Goal: Task Accomplishment & Management: Use online tool/utility

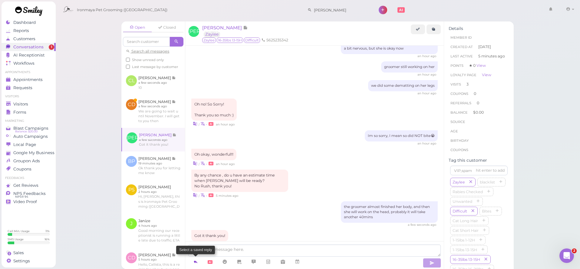
click at [196, 261] on icon at bounding box center [195, 262] width 5 height 6
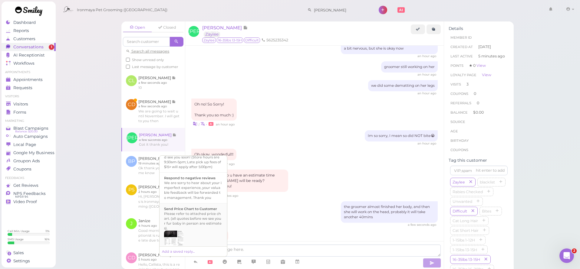
scroll to position [193, 0]
click at [207, 184] on div "Hi {{first_name}}, this is Ironmaya Pet Grooming. Your fur baby is/are ready fo…" at bounding box center [193, 169] width 58 height 29
type textarea "Hi {{first_name}}, this is Ironmaya Pet Grooming. Your fur baby is/are ready fo…"
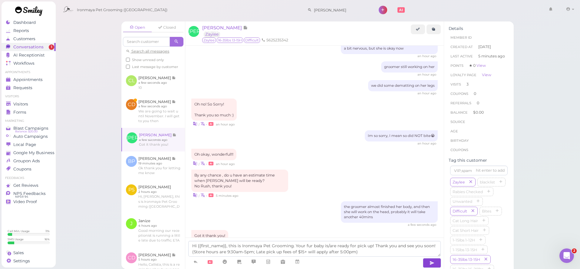
click at [427, 262] on button "button" at bounding box center [432, 263] width 18 height 10
click at [398, 253] on textarea "Hi {{first_name}}, this is Ironmaya Pet Grooming. Your fur baby is/are ready fo…" at bounding box center [314, 249] width 252 height 16
click at [437, 264] on button "button" at bounding box center [432, 263] width 18 height 10
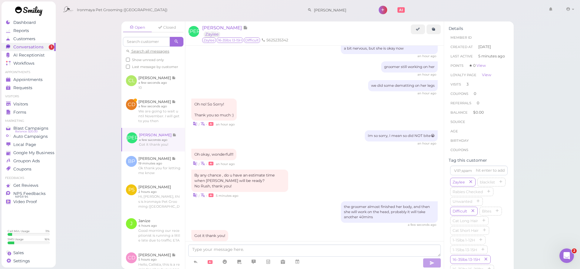
drag, startPoint x: 330, startPoint y: 149, endPoint x: 327, endPoint y: 130, distance: 19.5
click at [330, 160] on div "| • an hour ago" at bounding box center [314, 163] width 246 height 6
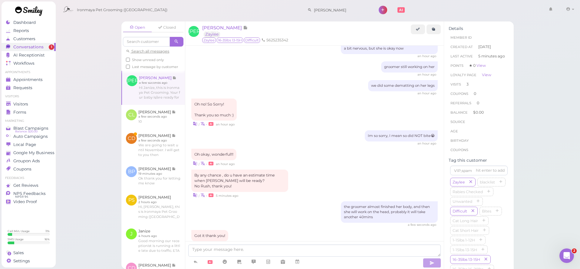
scroll to position [748, 0]
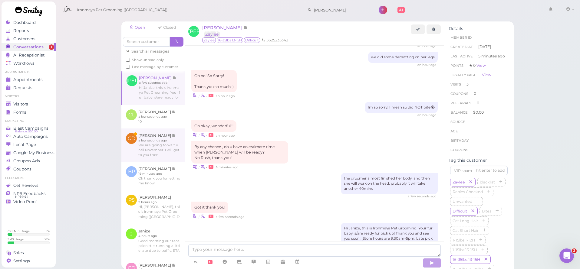
click at [160, 152] on link at bounding box center [153, 145] width 64 height 33
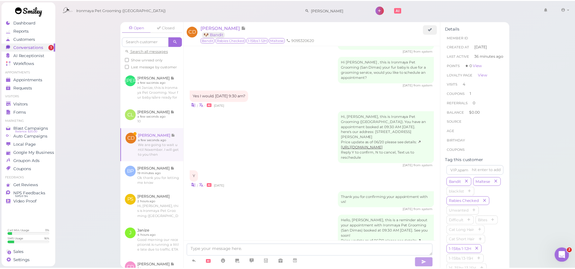
scroll to position [928, 0]
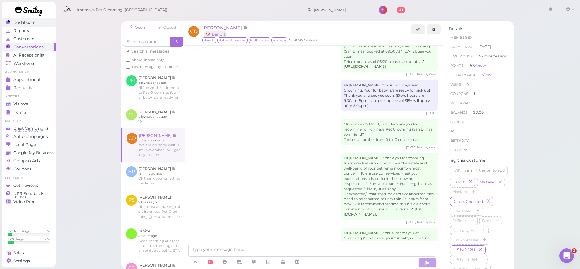
click at [33, 22] on span "Dashboard" at bounding box center [24, 22] width 22 height 5
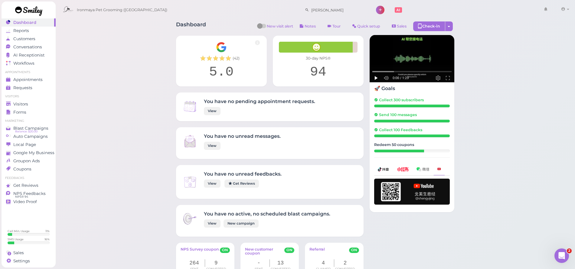
scroll to position [70, 0]
click at [25, 107] on link "Visitors" at bounding box center [29, 104] width 54 height 8
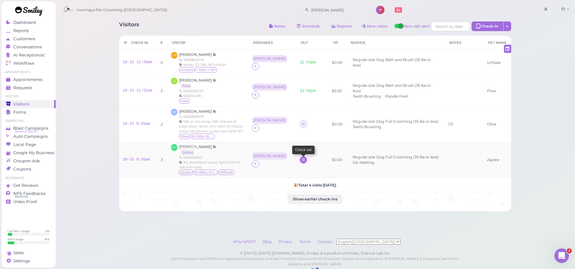
click at [301, 159] on icon at bounding box center [303, 160] width 4 height 5
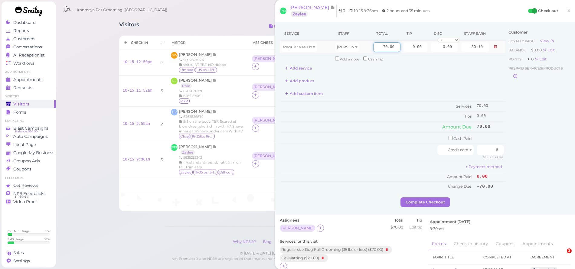
drag, startPoint x: 375, startPoint y: 48, endPoint x: 427, endPoint y: 53, distance: 52.1
click at [427, 53] on tr "Regular size Dog Full Grooming (35 lbs or less) [PERSON_NAME] 70.00 0.00 0.00 0…" at bounding box center [393, 47] width 226 height 13
type input "85"
type input "36.55"
click at [399, 78] on div "Add product" at bounding box center [393, 81] width 226 height 10
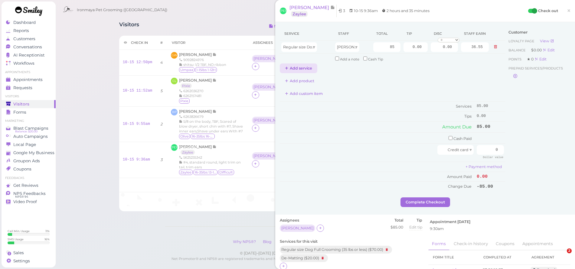
click at [305, 69] on button "Add service" at bounding box center [299, 69] width 38 height 10
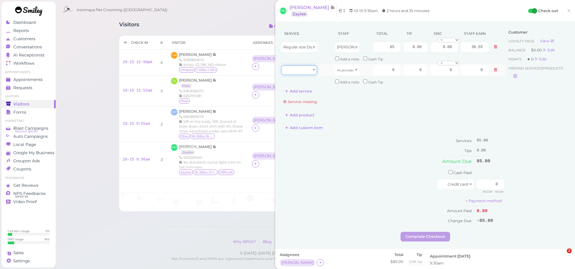
click at [307, 70] on div at bounding box center [299, 70] width 36 height 10
type input "20.00"
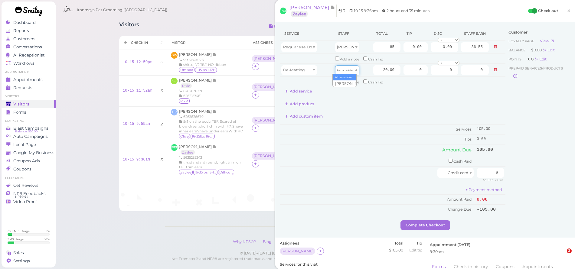
drag, startPoint x: 340, startPoint y: 68, endPoint x: 343, endPoint y: 77, distance: 9.5
click at [340, 69] on icon "No provider" at bounding box center [345, 70] width 17 height 3
type input "8.60"
drag, startPoint x: 374, startPoint y: 67, endPoint x: 431, endPoint y: 72, distance: 57.4
click at [431, 72] on tr "De-Matting [PERSON_NAME] 20.00 0 0 0 10% off 15% off 20% off 25% off 30% off 50…" at bounding box center [393, 70] width 226 height 13
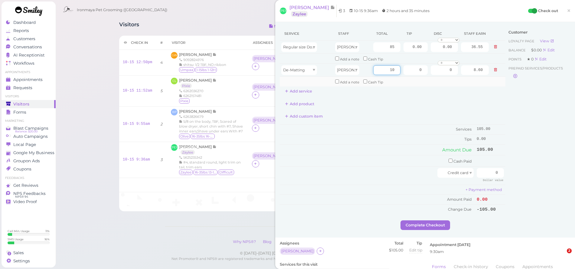
type input "10"
type input "4.30"
click at [447, 84] on td "Add a note Cash Tip" at bounding box center [412, 82] width 157 height 10
drag, startPoint x: 489, startPoint y: 169, endPoint x: 505, endPoint y: 171, distance: 17.2
click at [505, 171] on div "Service Staff Total Tip Disc Staff earn Regular size Dog Full Grooming (35 lbs …" at bounding box center [425, 124] width 291 height 194
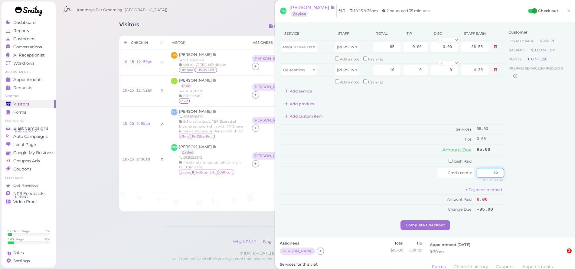
type input "95"
click at [514, 164] on div "Customer Loyalty page View Balance $0.00 Edit Points ★ 0 Edit Prepaid services/…" at bounding box center [538, 124] width 65 height 194
click at [421, 221] on button "Complete Checkout" at bounding box center [426, 226] width 50 height 10
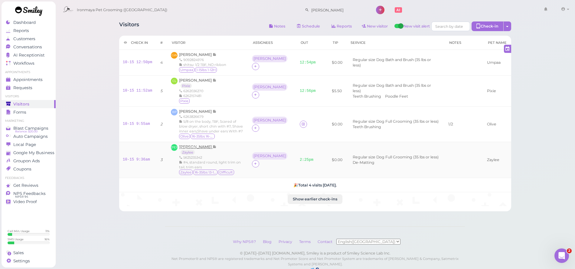
click at [199, 145] on span "[PERSON_NAME]" at bounding box center [196, 147] width 34 height 5
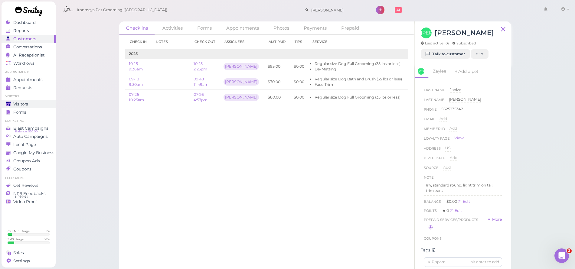
click at [32, 104] on div "Visitors" at bounding box center [28, 104] width 44 height 5
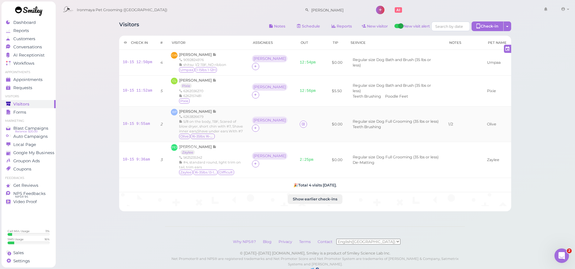
click at [351, 123] on li "Regular size Dog Full Grooming (35 lbs or less)" at bounding box center [395, 121] width 89 height 5
click at [27, 263] on span "Settings" at bounding box center [21, 261] width 17 height 5
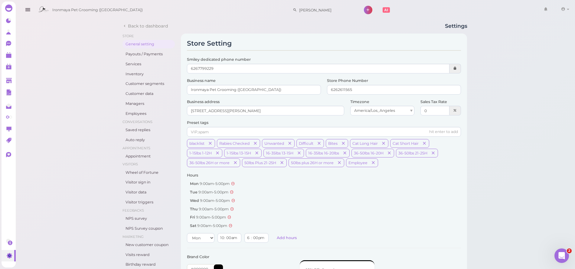
click at [27, 11] on icon "button" at bounding box center [28, 10] width 6 height 8
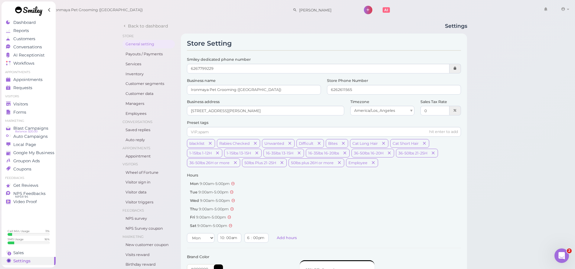
click at [487, 184] on div "Back to dashboard Settings Store General setting Payouts / Payments Services In…" at bounding box center [295, 260] width 561 height 520
drag, startPoint x: 382, startPoint y: 91, endPoint x: 341, endPoint y: 90, distance: 41.2
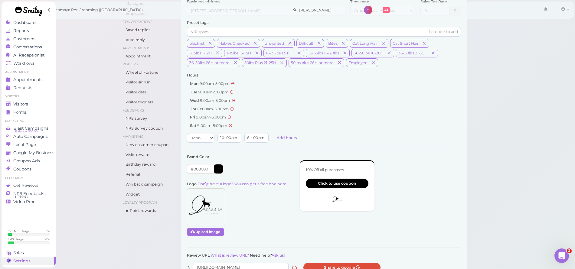
scroll to position [216, 0]
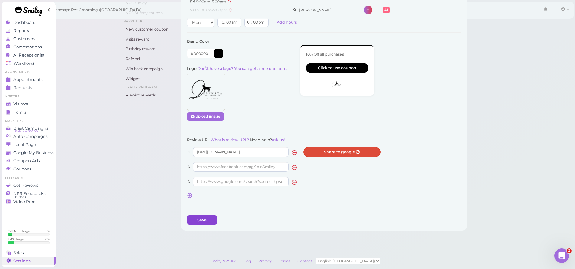
type input "6262465629"
click at [210, 217] on button "Save" at bounding box center [202, 221] width 30 height 10
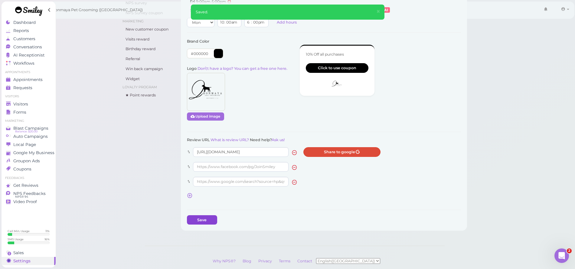
click at [206, 216] on button "Save" at bounding box center [202, 221] width 30 height 10
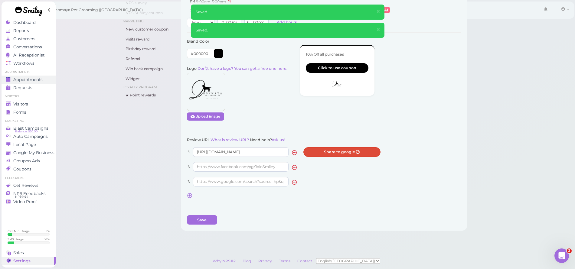
click at [44, 81] on div "Appointments" at bounding box center [28, 79] width 44 height 5
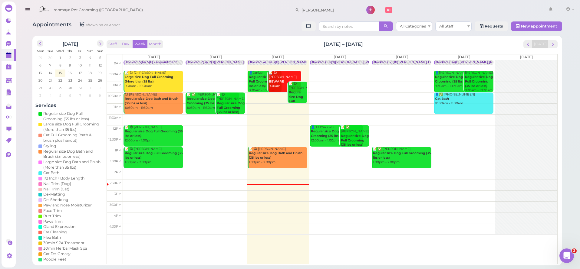
click at [30, 10] on icon "button" at bounding box center [28, 10] width 6 height 8
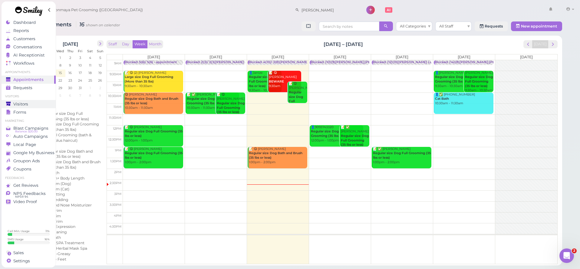
click at [32, 102] on div "Visitors" at bounding box center [28, 104] width 44 height 5
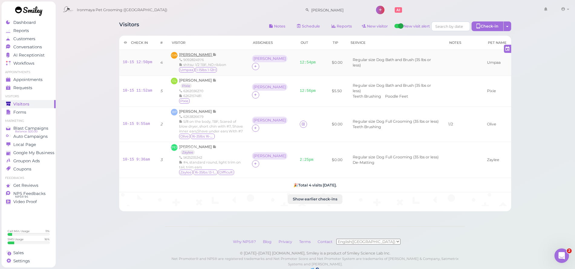
click at [202, 56] on span "[PERSON_NAME]" at bounding box center [196, 54] width 34 height 5
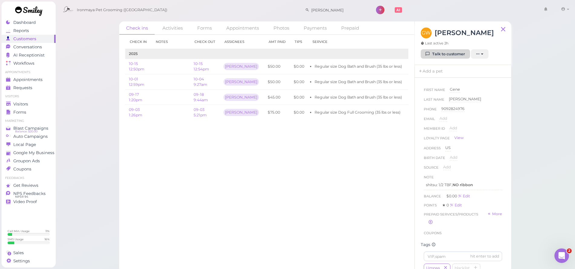
click at [436, 55] on link "Talk to customer" at bounding box center [445, 54] width 49 height 10
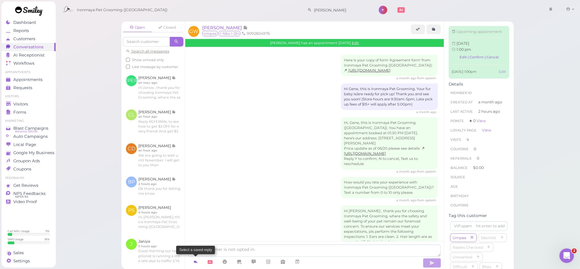
scroll to position [647, 0]
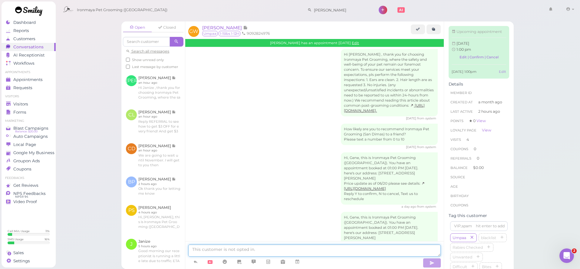
click at [206, 255] on textarea at bounding box center [314, 251] width 252 height 12
type textarea "Hi [PERSON_NAME], Ump will be ready @3pm, see you soon, thank you"
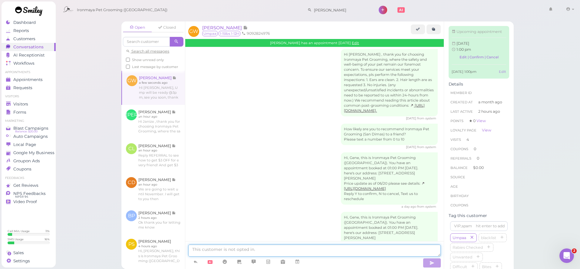
scroll to position [666, 0]
